Goal: Find specific page/section: Find specific page/section

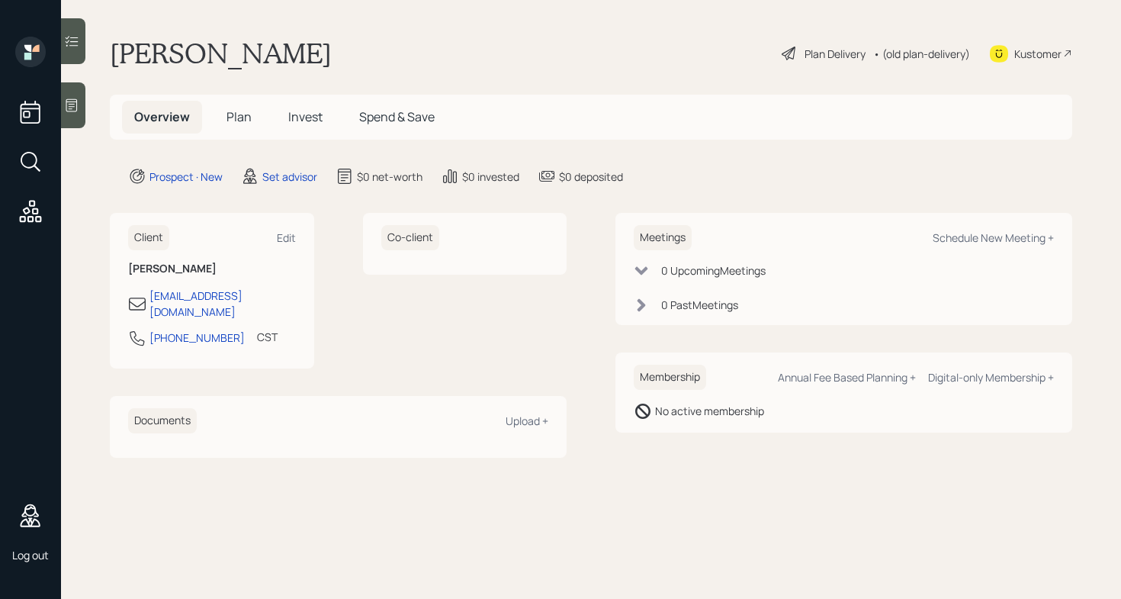
click at [504, 36] on main "[PERSON_NAME] Plan Delivery • (old plan-delivery) Kustomer Overview Plan Invest…" at bounding box center [591, 299] width 1060 height 599
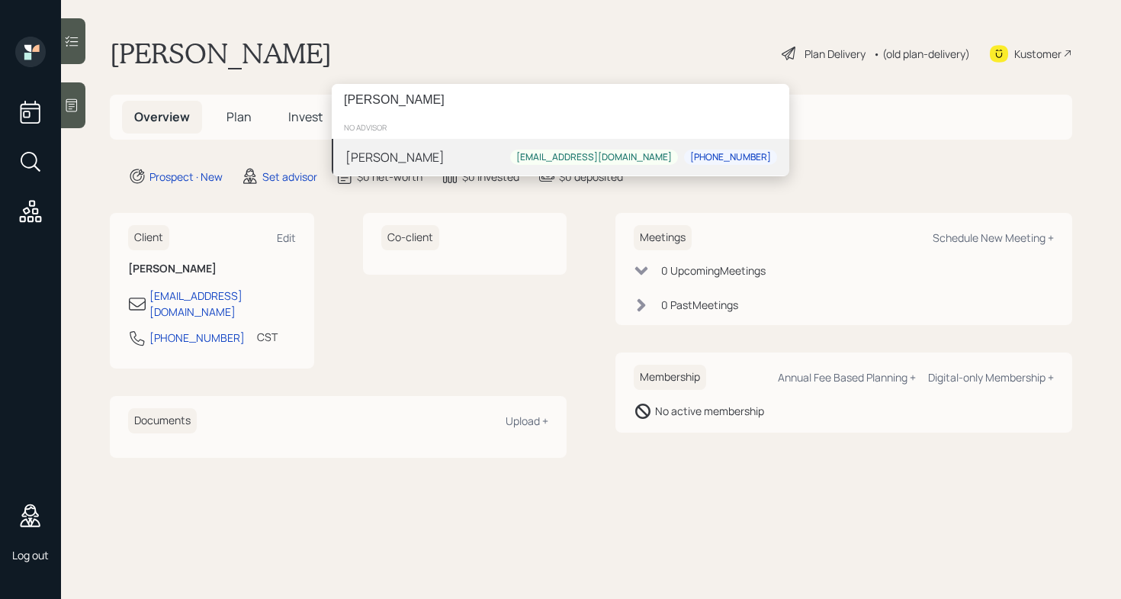
type input "[PERSON_NAME]"
click at [443, 156] on div "[PERSON_NAME] [EMAIL_ADDRESS][DOMAIN_NAME] [PHONE_NUMBER]" at bounding box center [561, 157] width 458 height 37
